Goal: Task Accomplishment & Management: Use online tool/utility

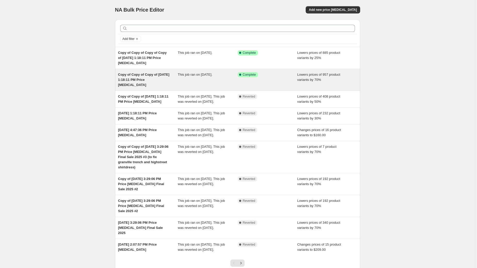
click at [132, 87] on span "Copy of Copy of Copy of Jun 4, 2025, 1:18:11 PM Price change job" at bounding box center [143, 80] width 51 height 14
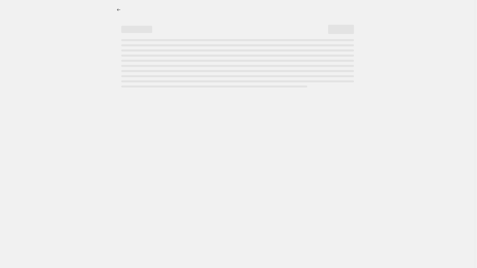
select select "percentage"
select select "not_equal"
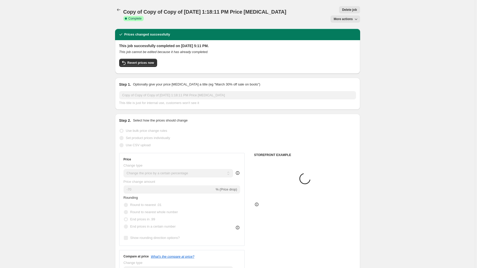
select select "collection"
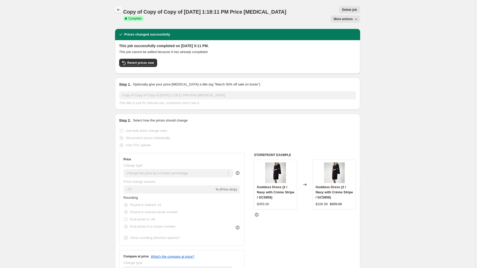
click at [116, 10] on icon "Price change jobs" at bounding box center [118, 9] width 5 height 5
